Goal: Information Seeking & Learning: Learn about a topic

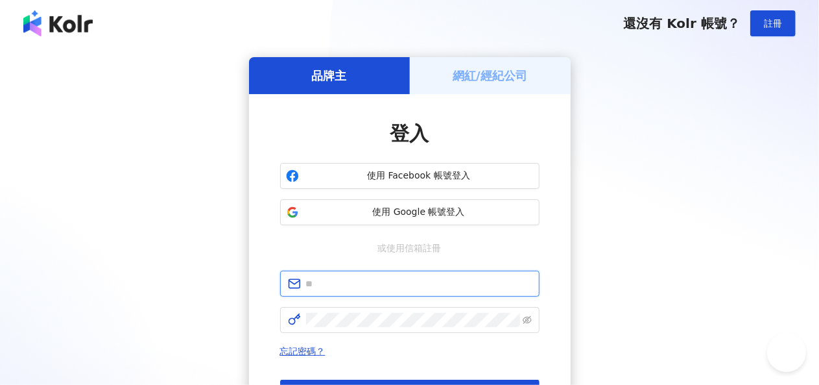
click at [370, 285] on input "text" at bounding box center [419, 283] width 226 height 14
type input "**********"
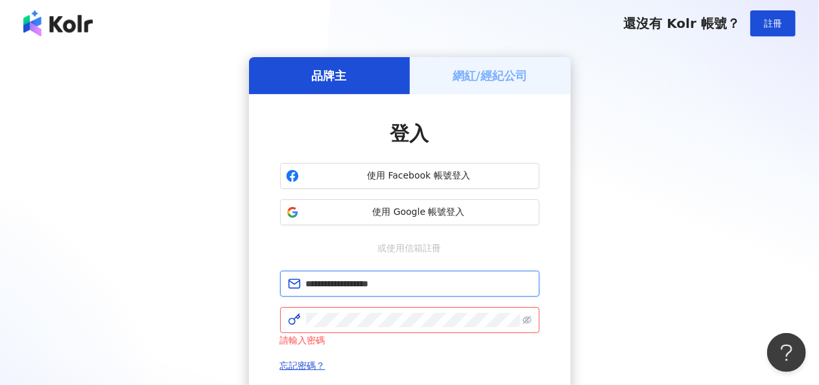
click at [424, 285] on input "**********" at bounding box center [419, 283] width 226 height 14
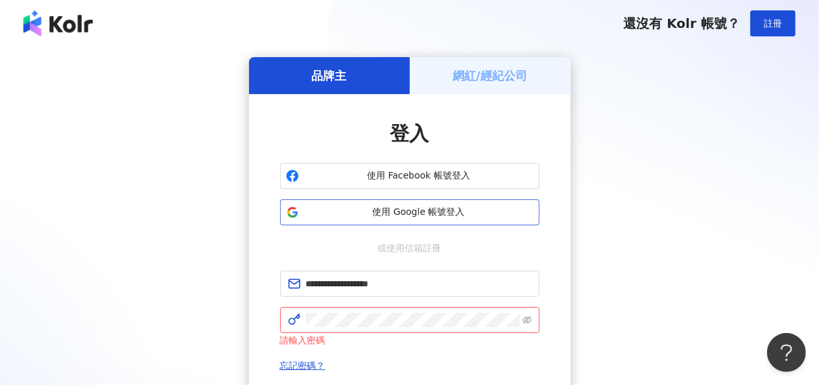
click at [392, 216] on span "使用 Google 帳號登入" at bounding box center [419, 212] width 230 height 13
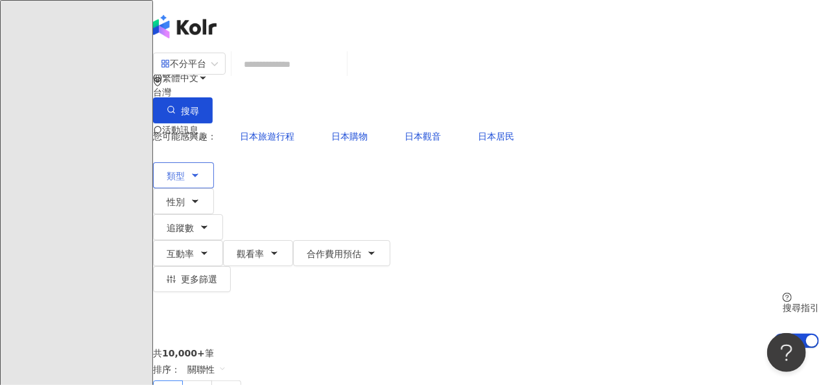
click at [200, 170] on icon "button" at bounding box center [195, 175] width 10 height 10
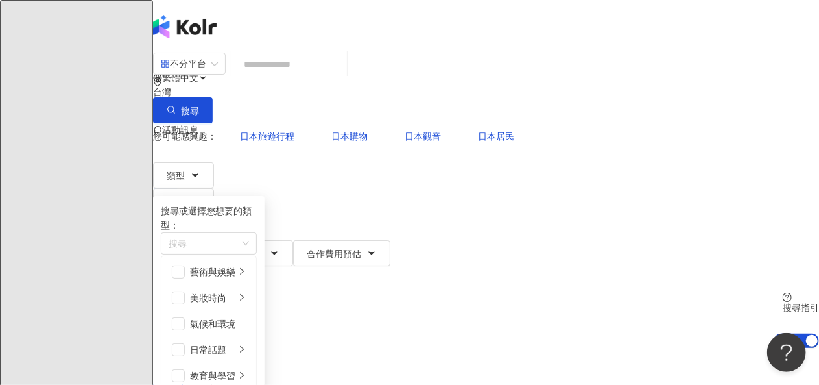
click at [207, 226] on icon "button" at bounding box center [204, 227] width 5 height 3
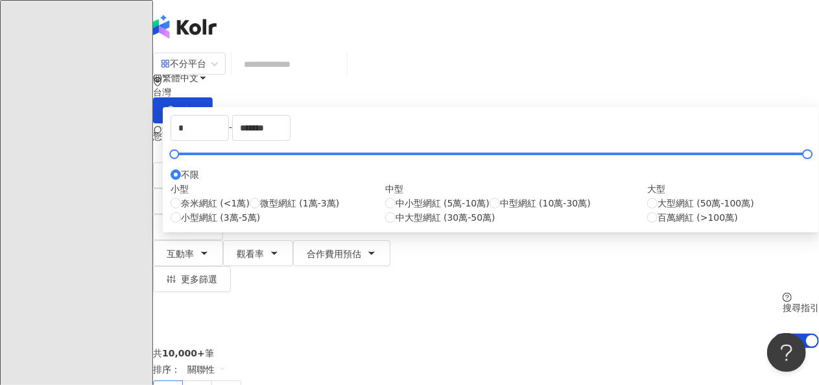
click at [570, 123] on div "您可能感興趣： 日本旅遊行程 日本購物 日本觀音 日本居民" at bounding box center [486, 136] width 666 height 26
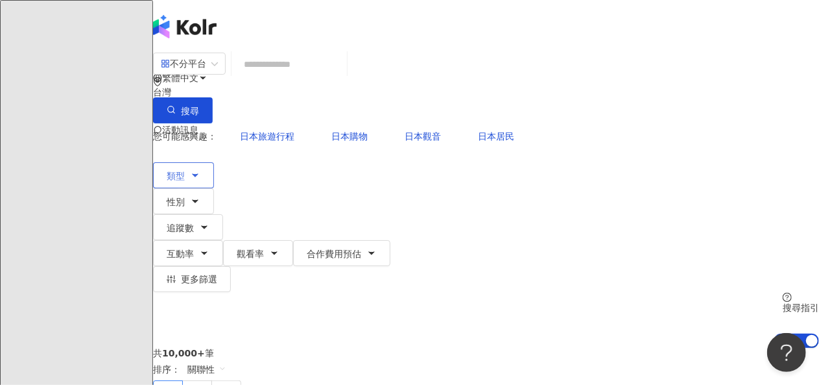
click at [200, 170] on icon "button" at bounding box center [195, 175] width 10 height 10
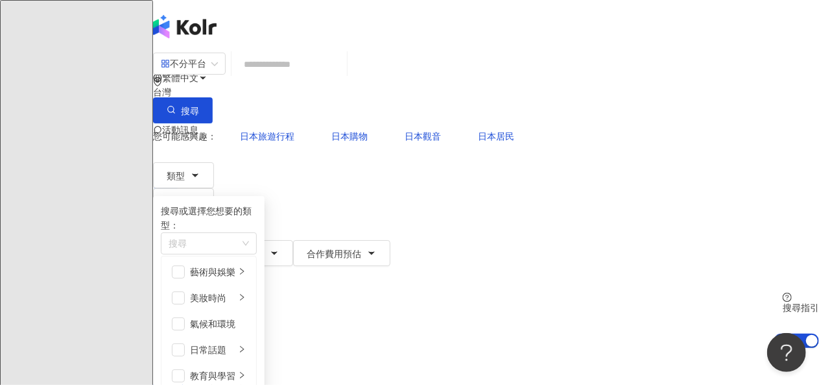
click at [217, 274] on span "更多篩選" at bounding box center [199, 279] width 36 height 10
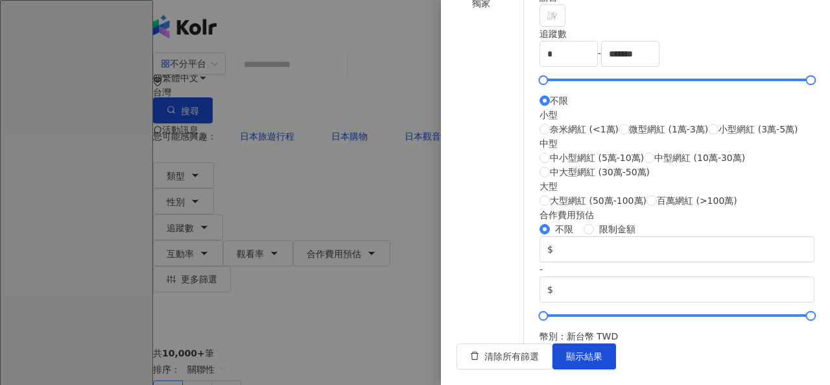
scroll to position [592, 0]
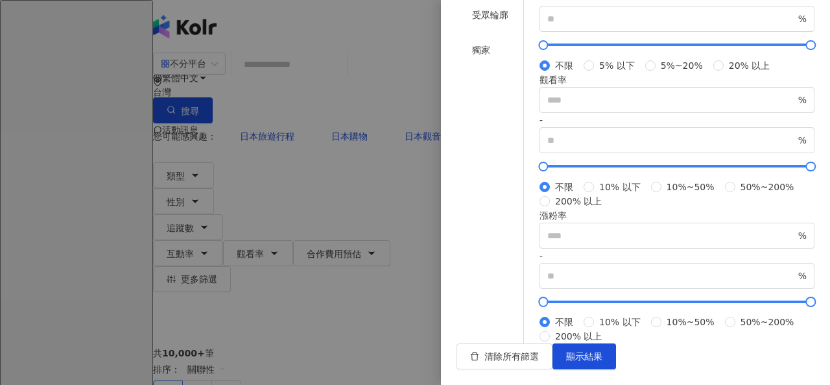
scroll to position [484, 0]
click at [492, 22] on div "受眾輪廓" at bounding box center [490, 15] width 36 height 14
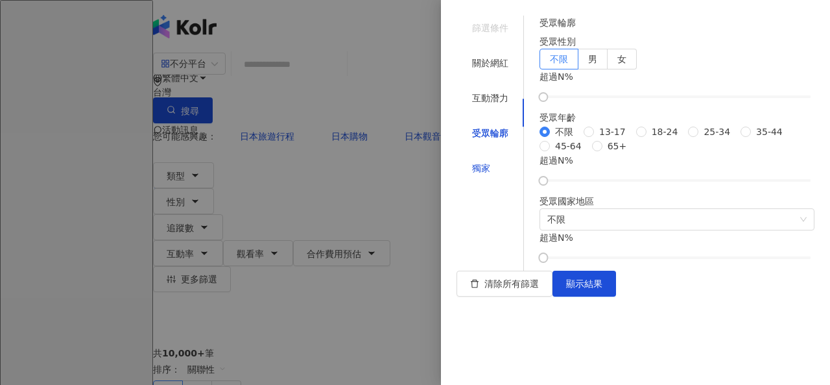
click at [474, 161] on div "獨家" at bounding box center [481, 168] width 18 height 14
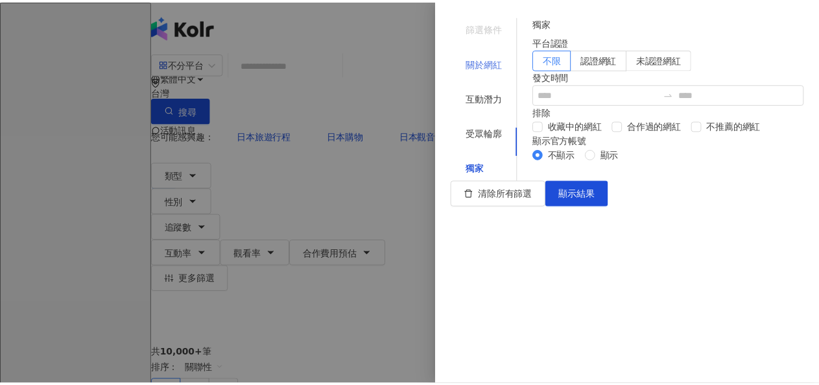
scroll to position [91, 0]
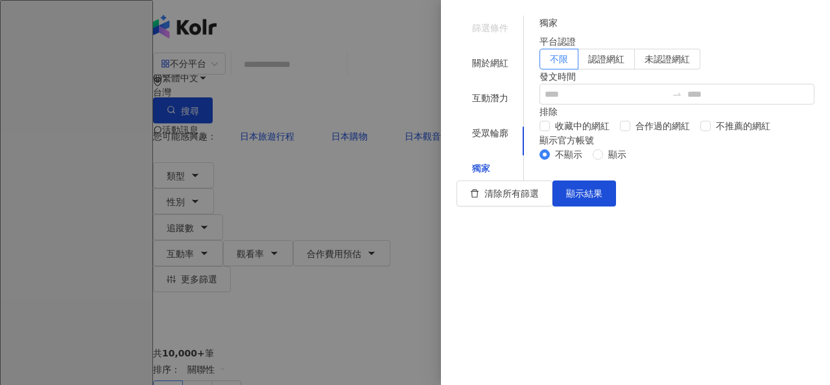
click at [472, 30] on div "篩選條件" at bounding box center [490, 28] width 36 height 14
drag, startPoint x: 394, startPoint y: 217, endPoint x: 357, endPoint y: 197, distance: 42.1
click at [391, 216] on div at bounding box center [415, 192] width 830 height 385
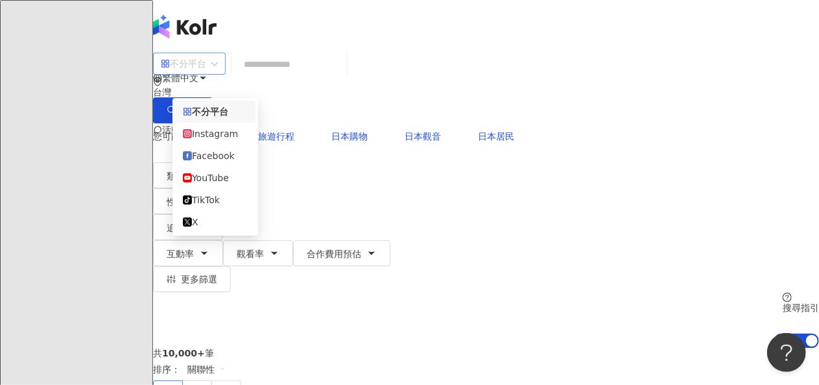
click at [218, 74] on span "不分平台" at bounding box center [189, 63] width 57 height 21
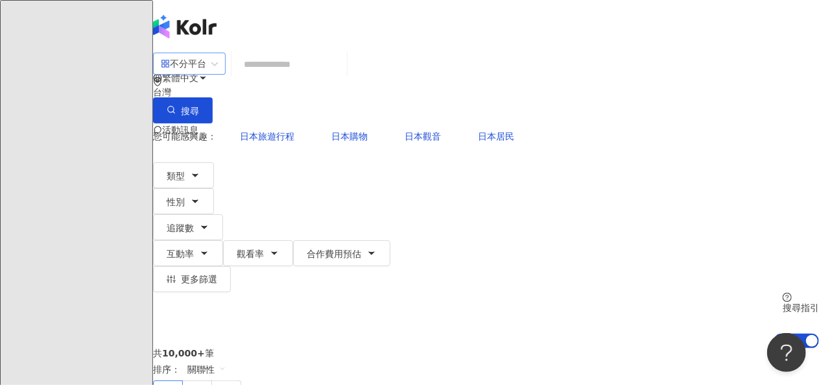
click at [218, 74] on span "不分平台" at bounding box center [189, 63] width 57 height 21
click at [210, 248] on icon "button" at bounding box center [204, 253] width 10 height 10
click at [293, 240] on button "觀看率" at bounding box center [258, 253] width 70 height 26
click at [223, 214] on button "追蹤數" at bounding box center [188, 227] width 70 height 26
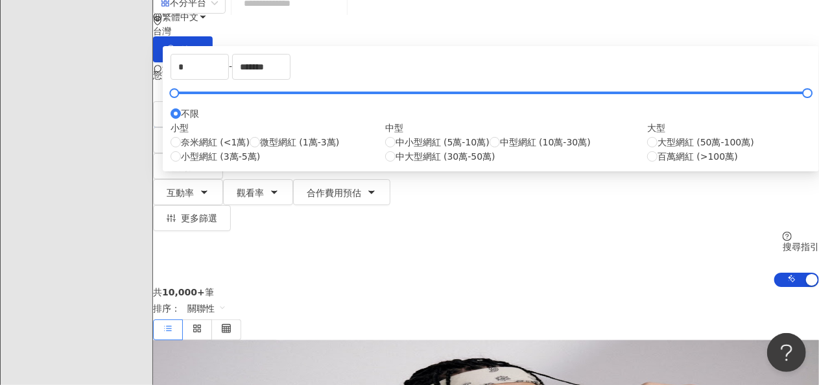
scroll to position [0, 0]
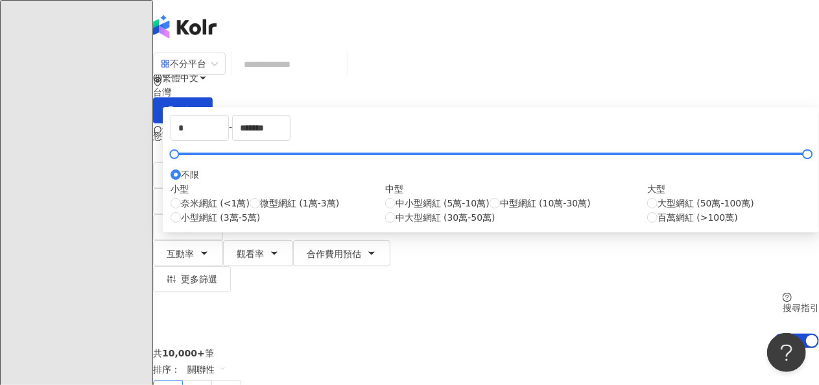
click at [583, 123] on div "您可能感興趣： 日本旅遊行程 日本購物 日本觀音 日本居民" at bounding box center [486, 136] width 666 height 26
